Goal: Navigation & Orientation: Find specific page/section

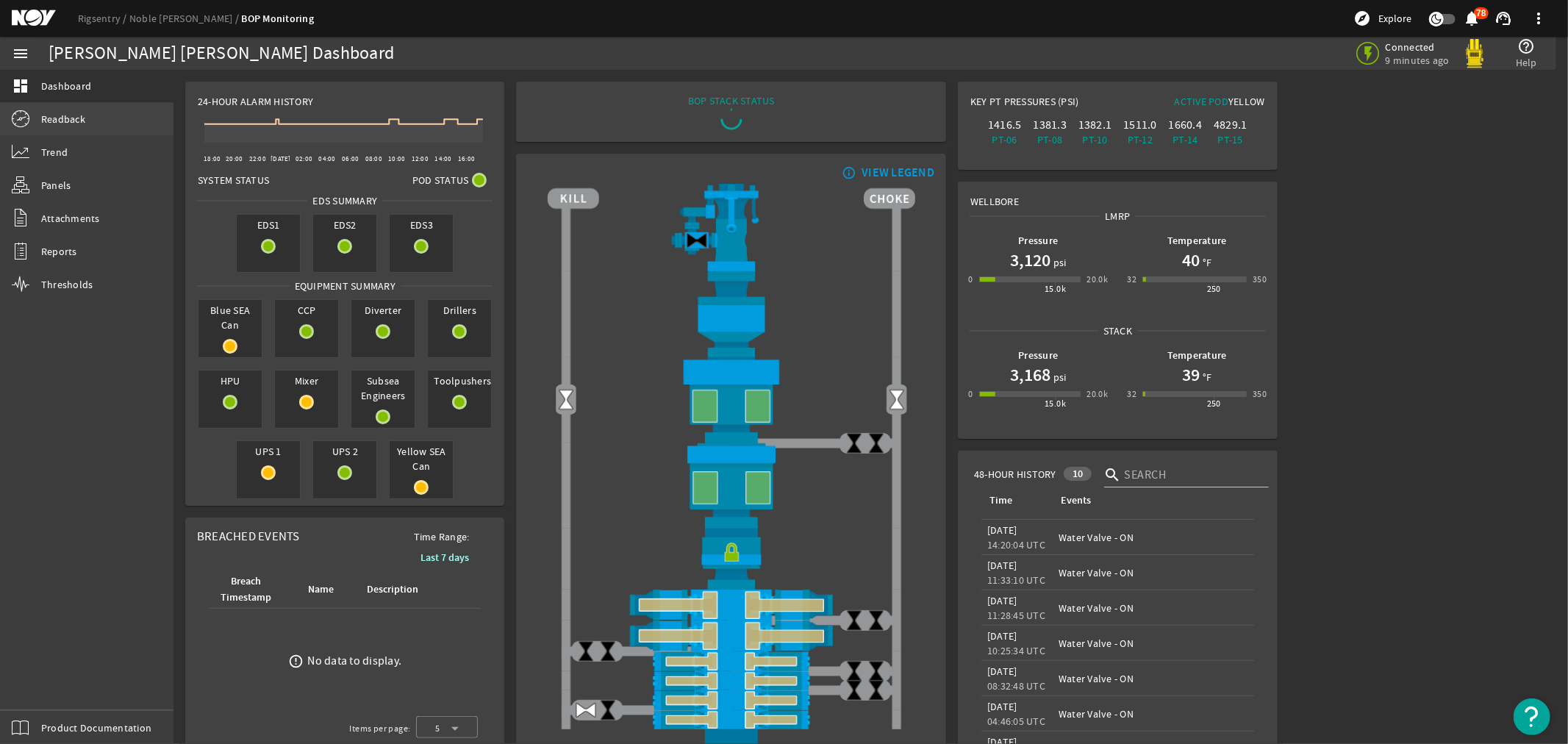
click at [64, 119] on span "Readback" at bounding box center [63, 120] width 44 height 15
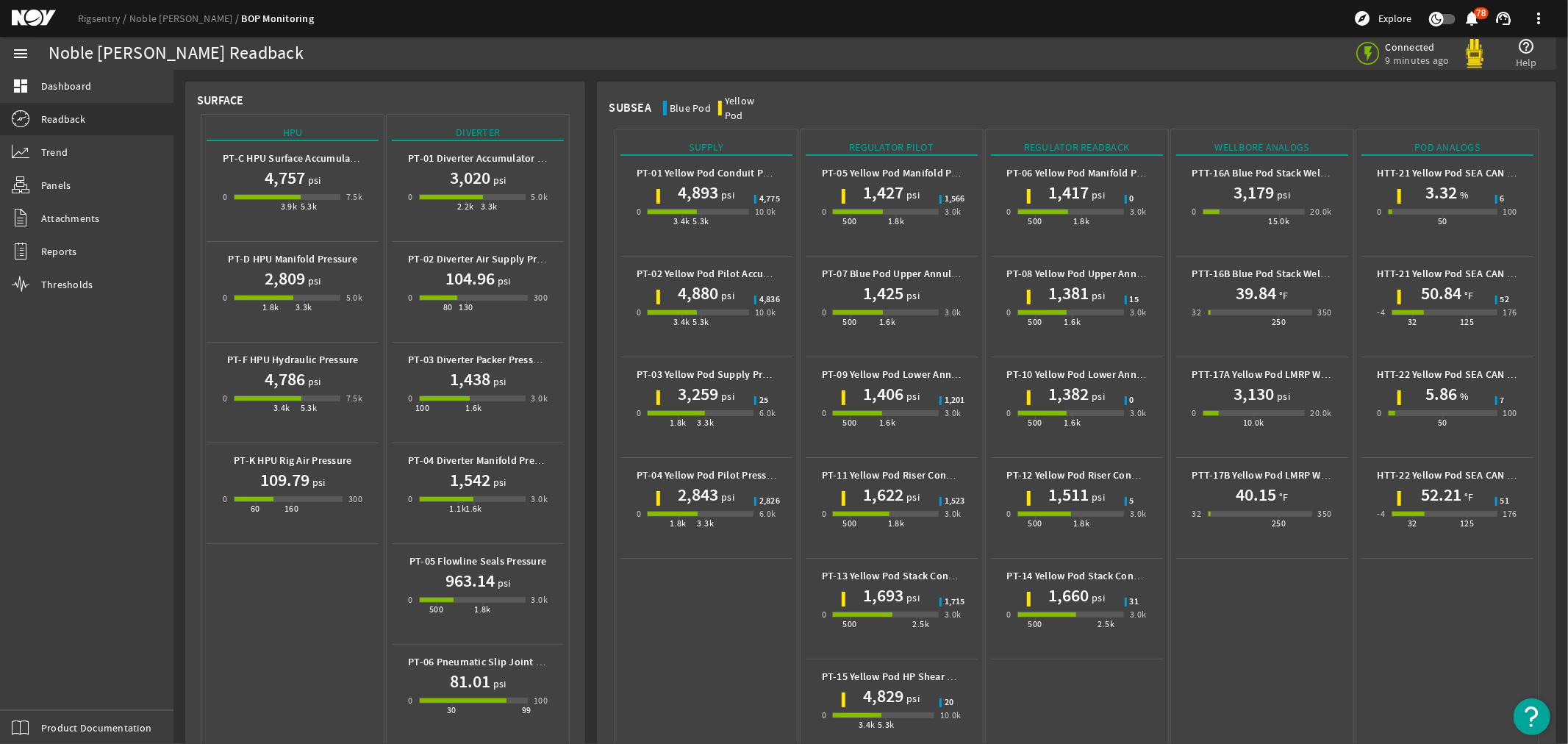
click at [25, 11] on mat-icon at bounding box center [44, 18] width 66 height 18
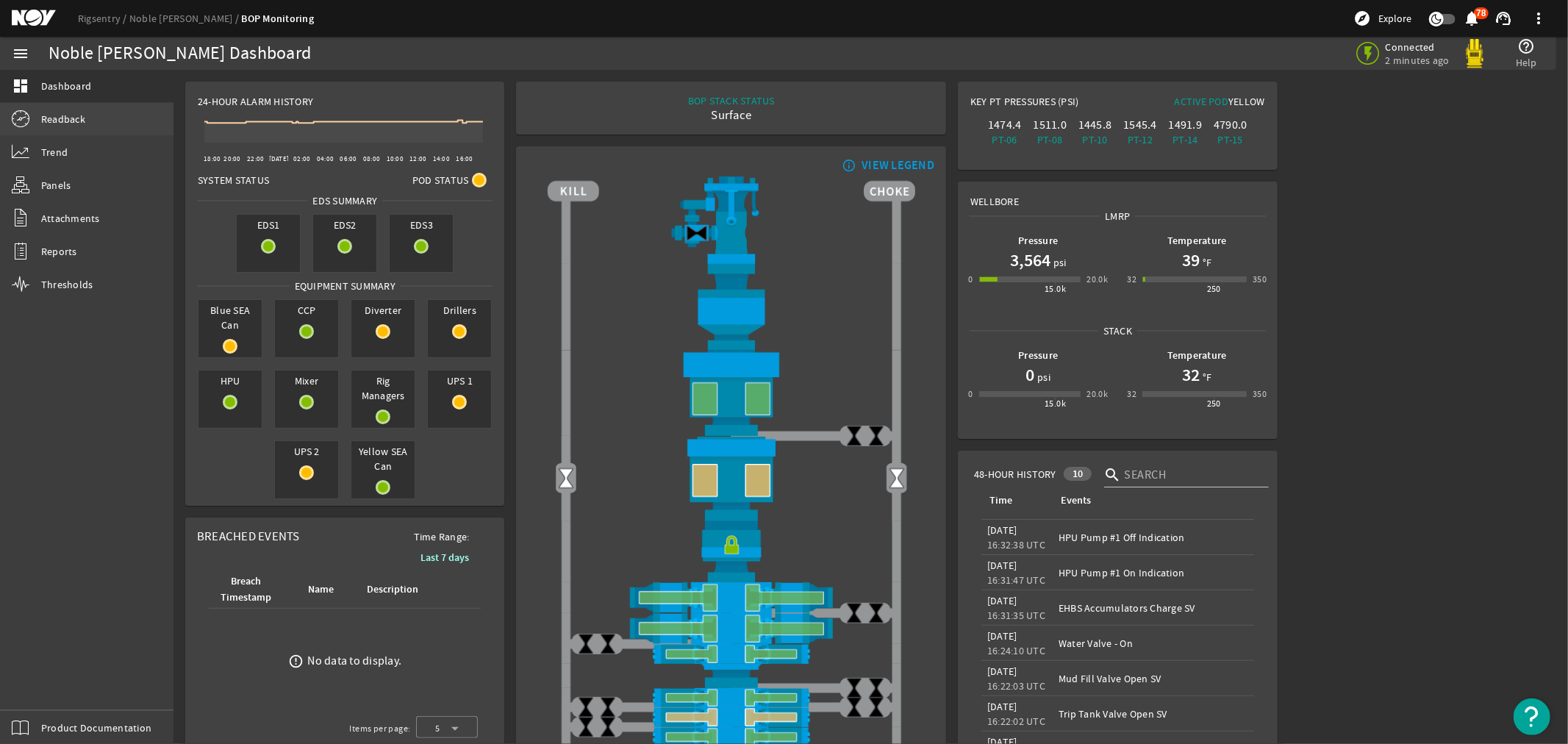
click at [60, 115] on span "Readback" at bounding box center [63, 120] width 44 height 15
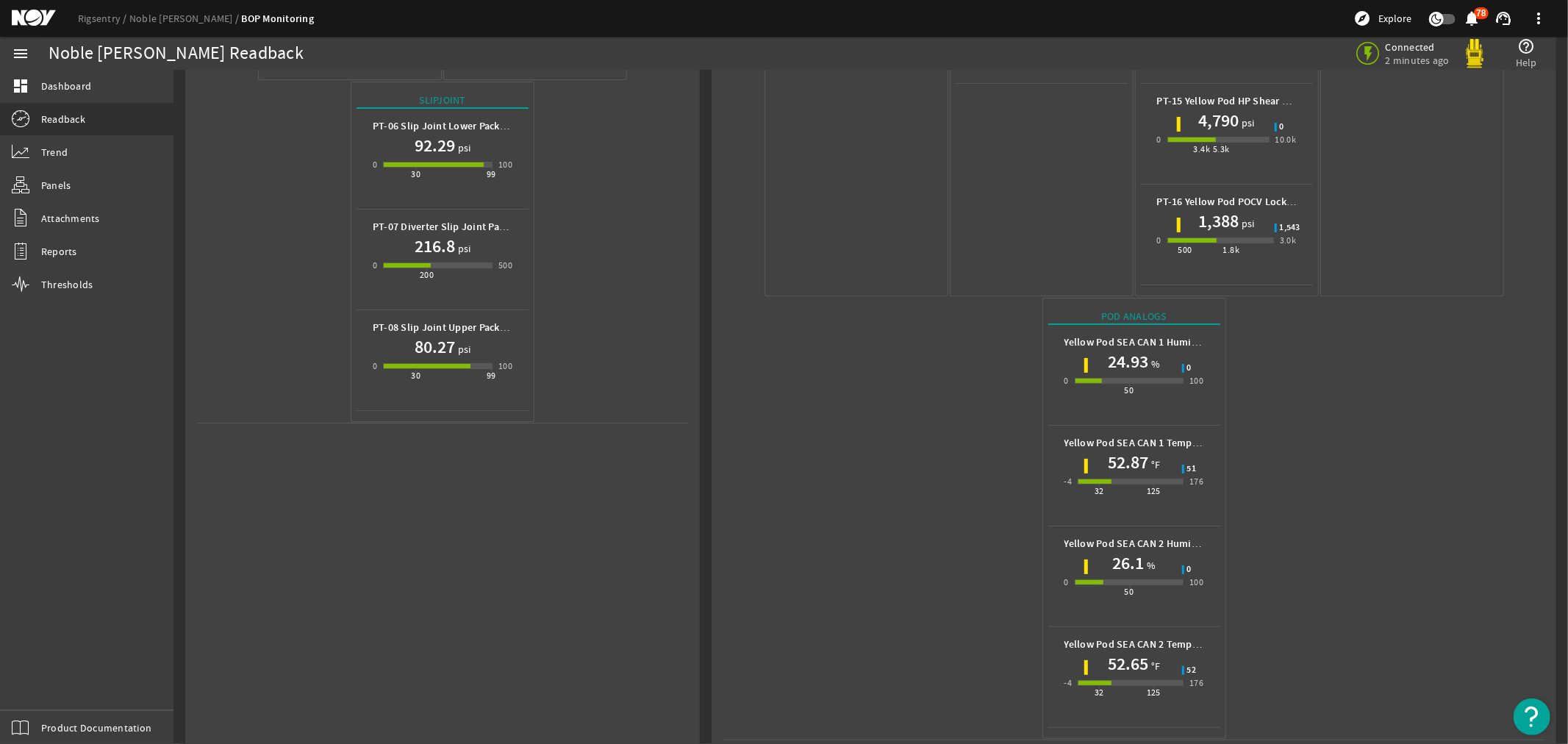
scroll to position [582, 0]
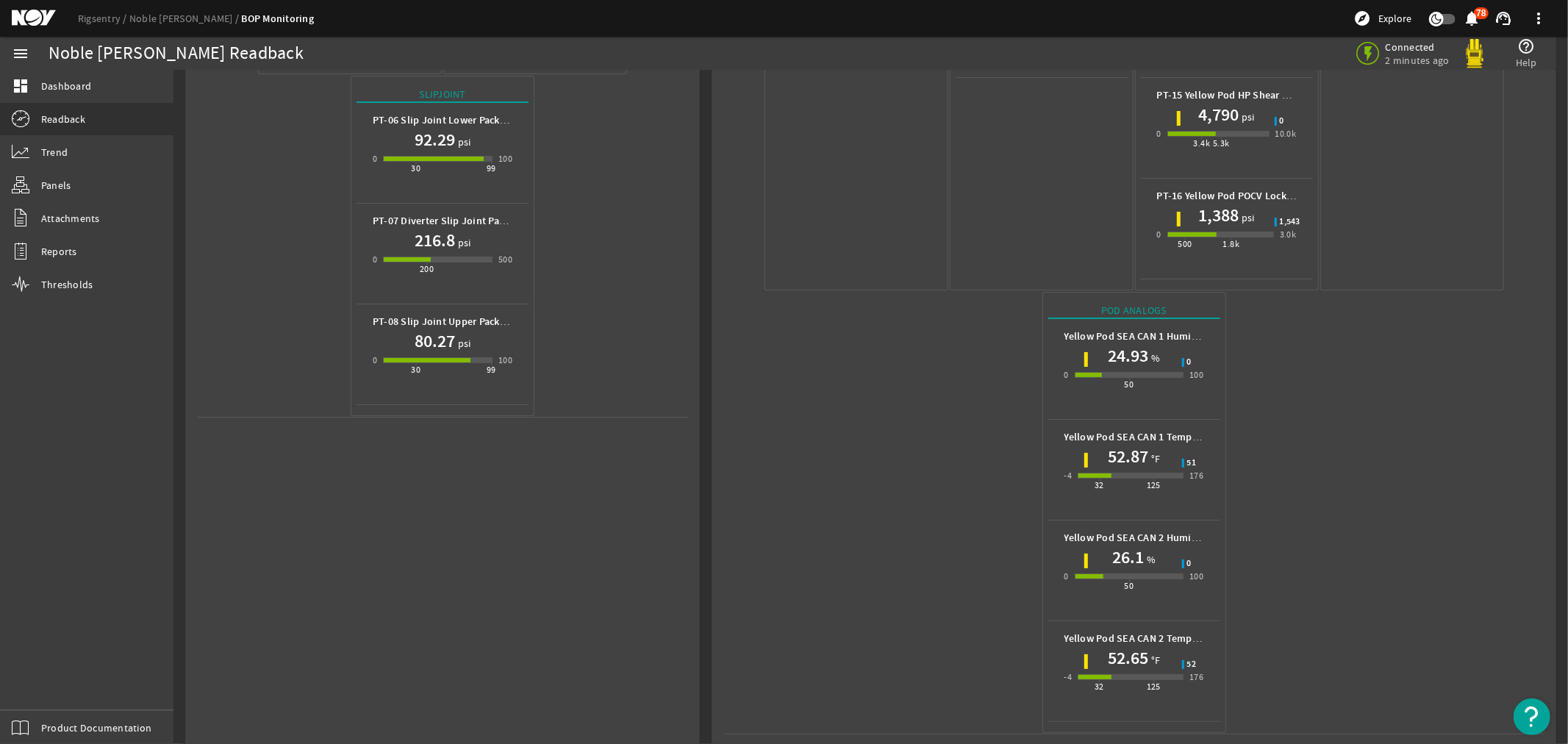
click at [28, 15] on mat-icon at bounding box center [44, 18] width 66 height 18
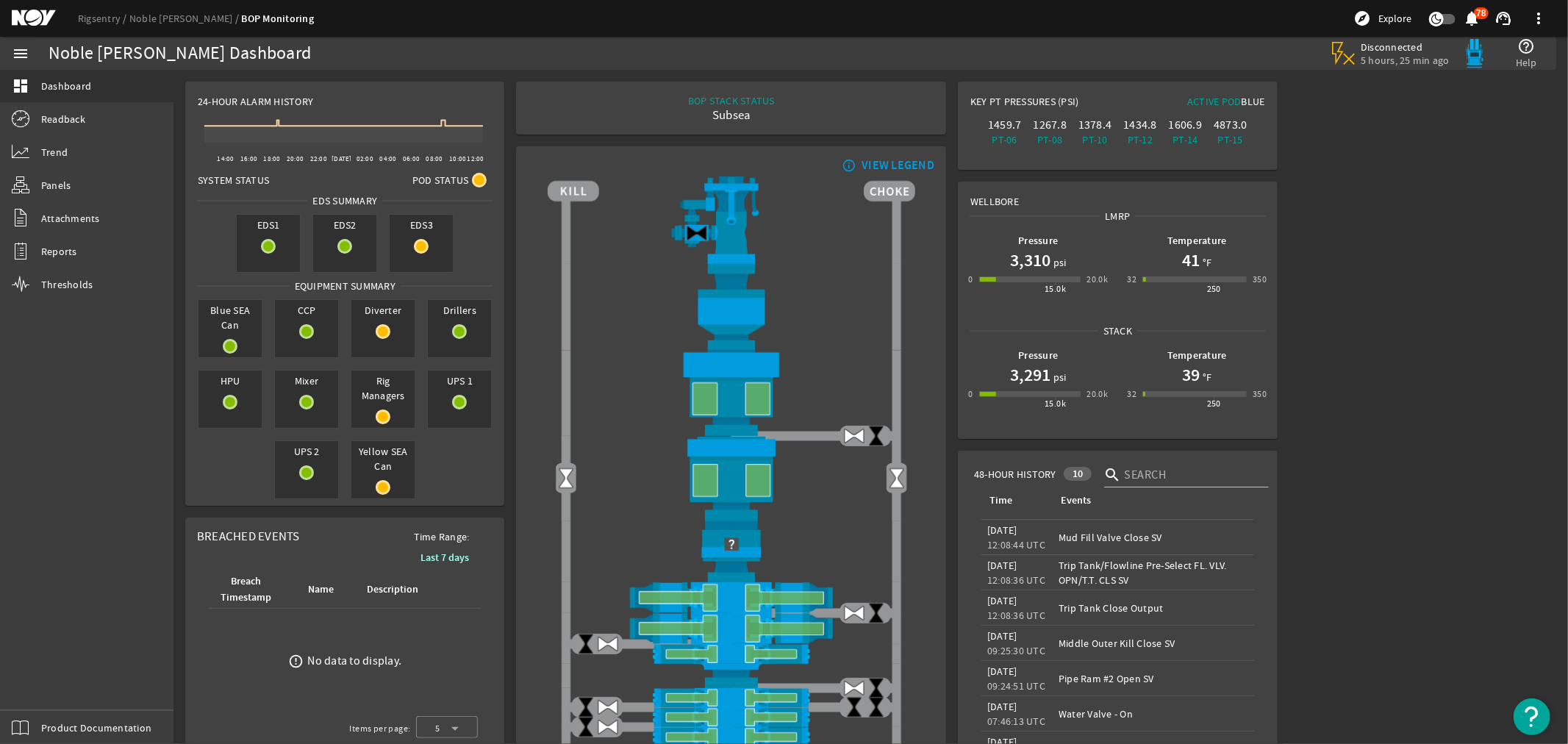
click at [46, 18] on mat-icon at bounding box center [44, 18] width 66 height 18
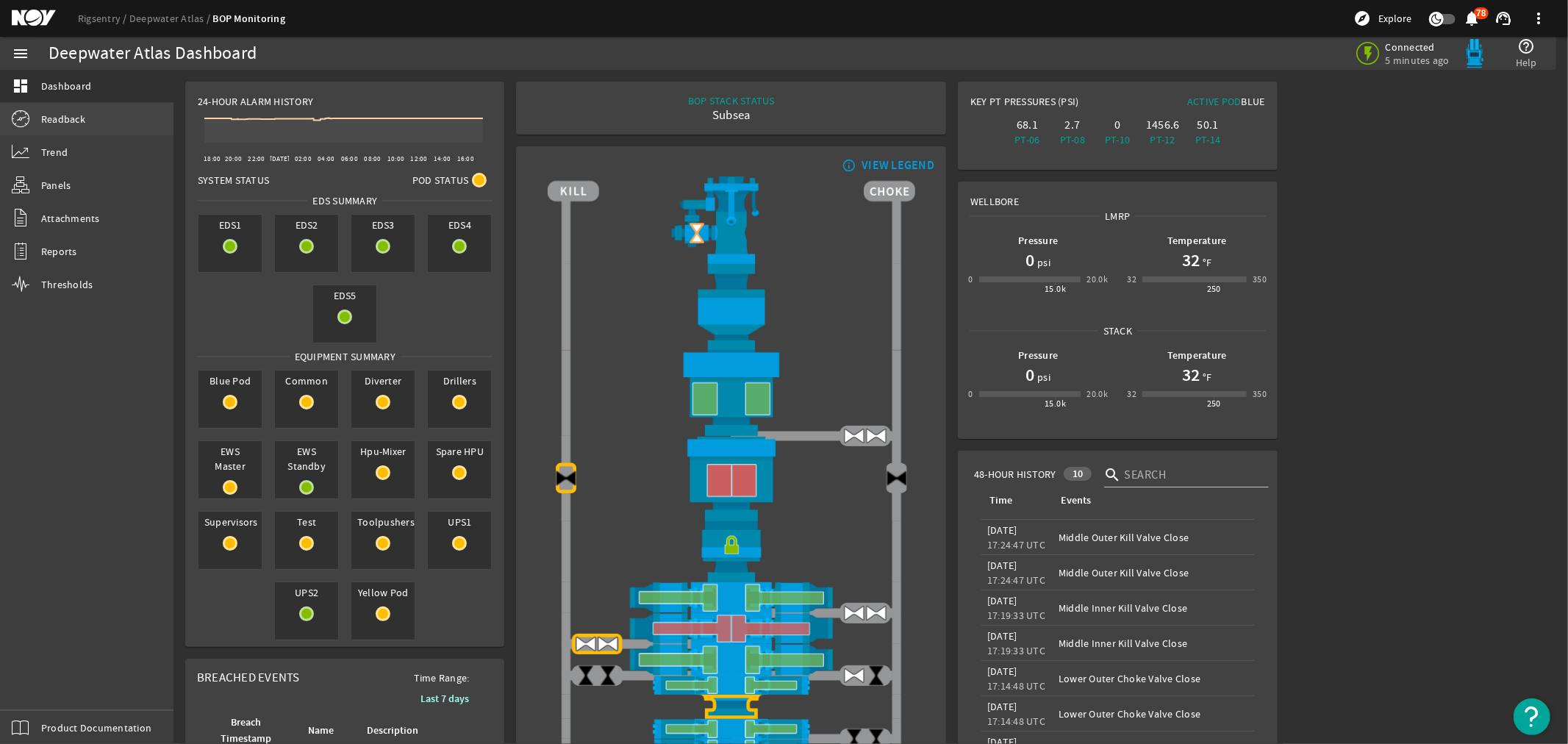
click at [61, 115] on span "Readback" at bounding box center [63, 120] width 44 height 15
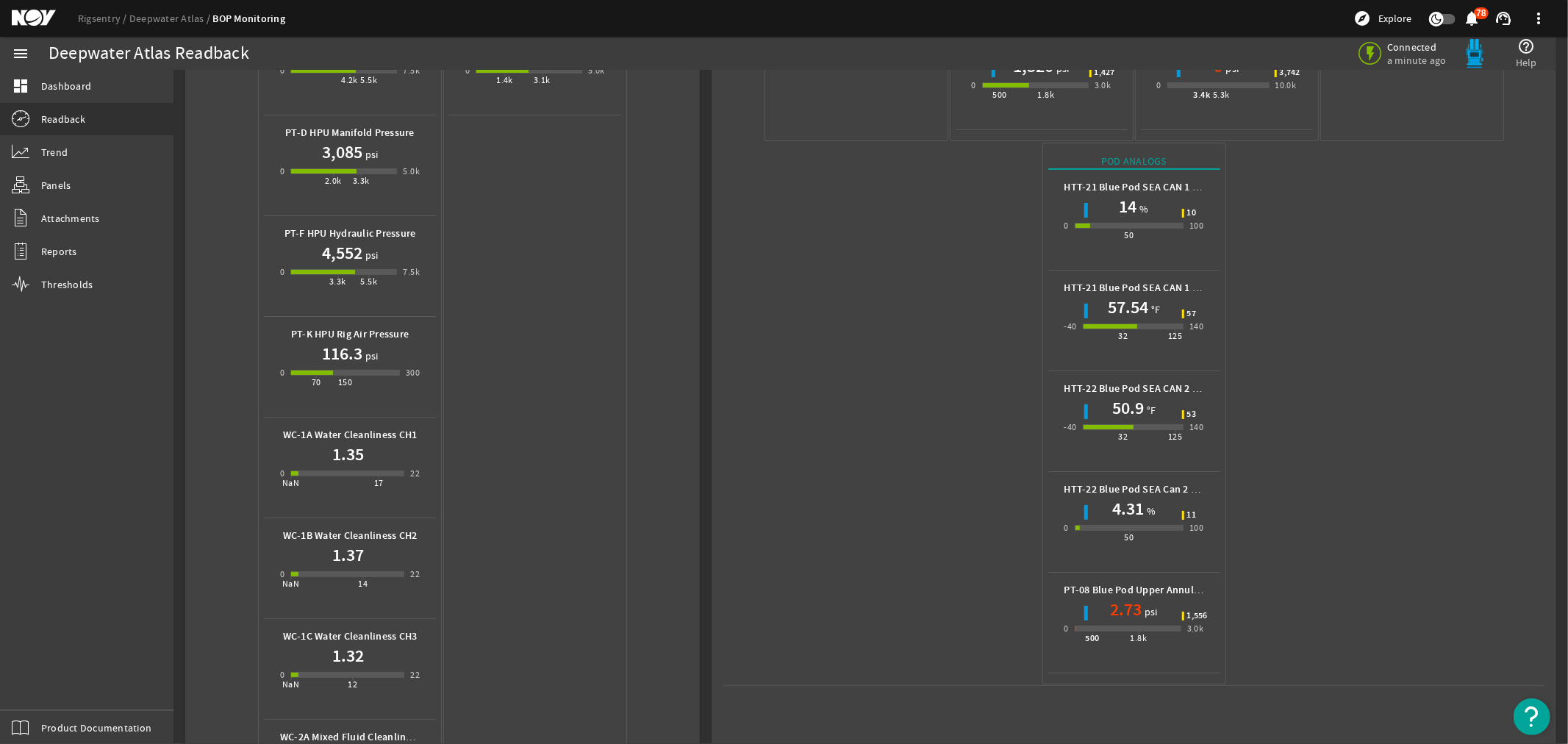
scroll to position [490, 0]
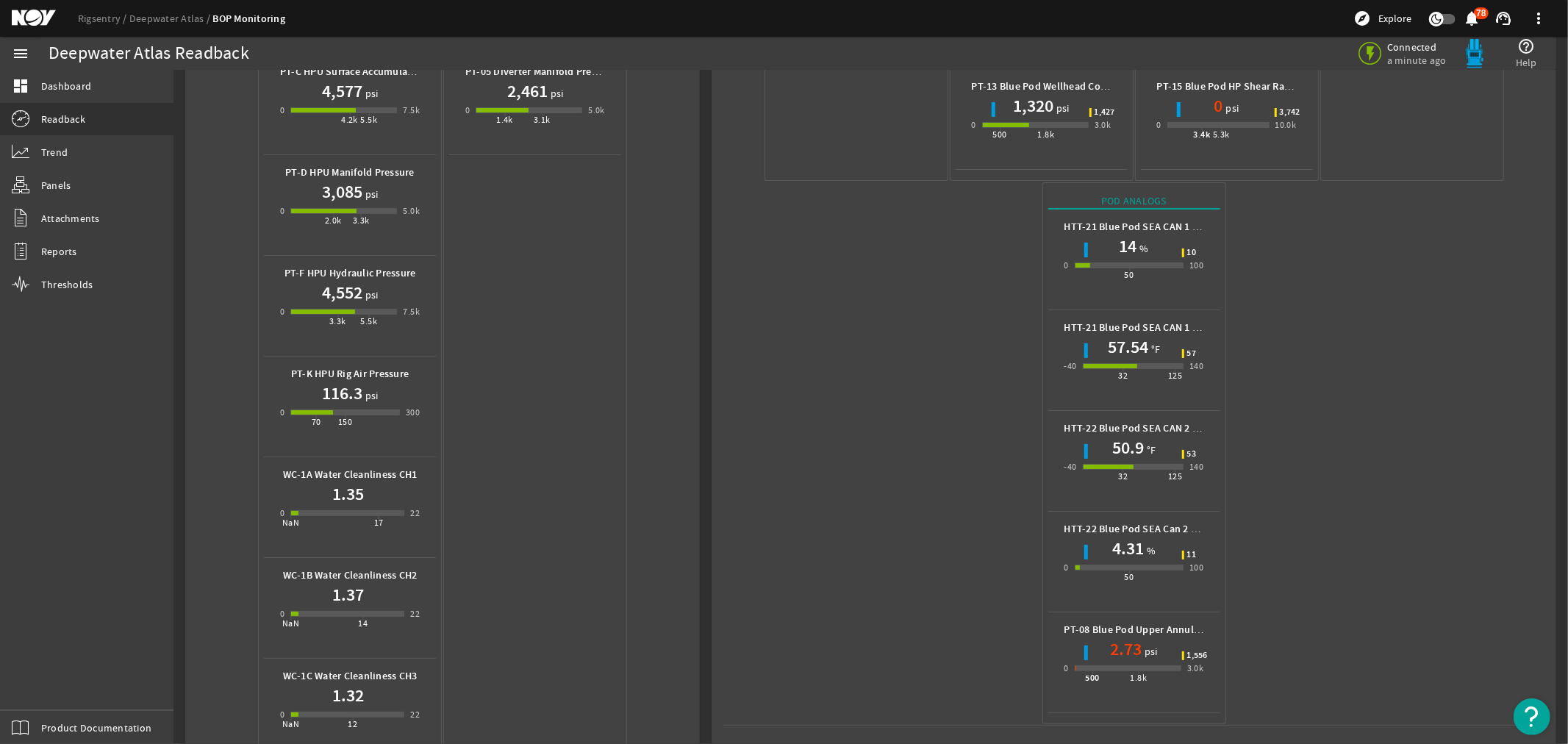
click at [31, 12] on mat-icon at bounding box center [44, 18] width 66 height 18
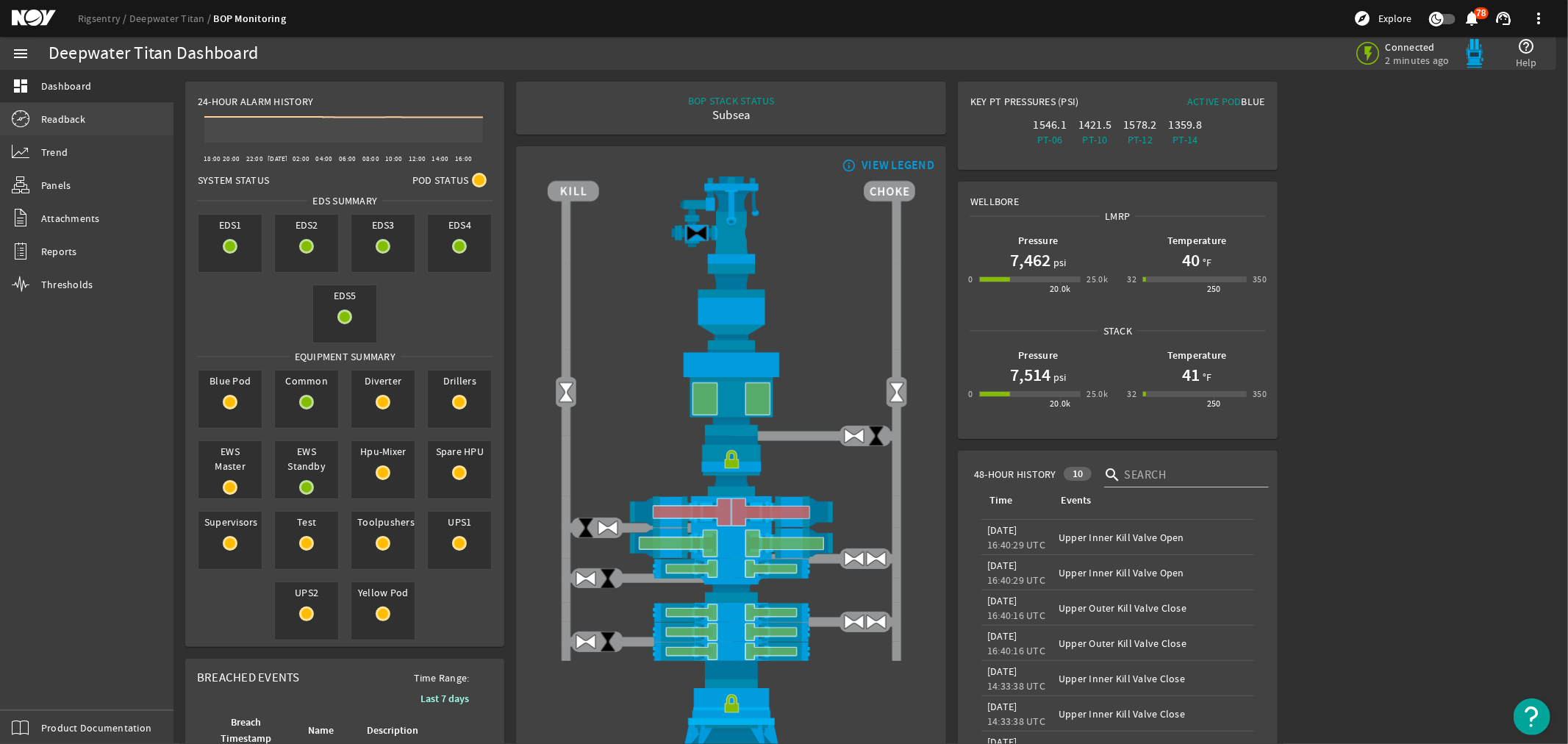
click at [56, 115] on span "Readback" at bounding box center [63, 120] width 44 height 15
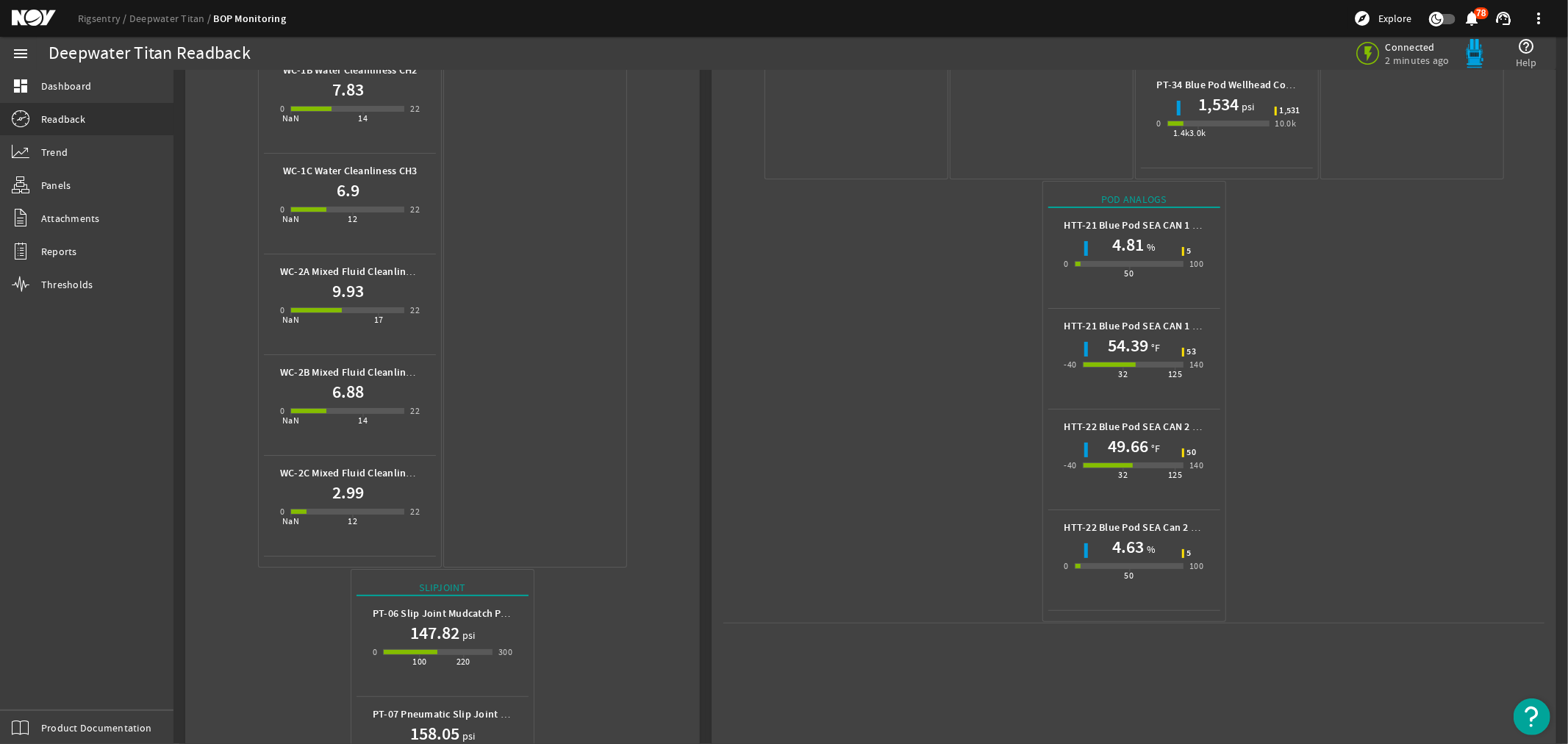
scroll to position [980, 0]
